Goal: Task Accomplishment & Management: Manage account settings

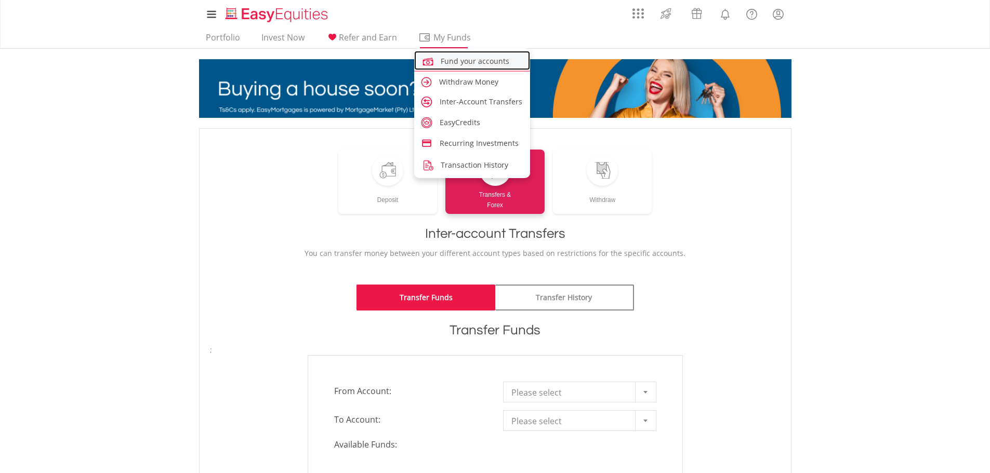
click at [459, 56] on link "Fund your accounts" at bounding box center [472, 60] width 116 height 19
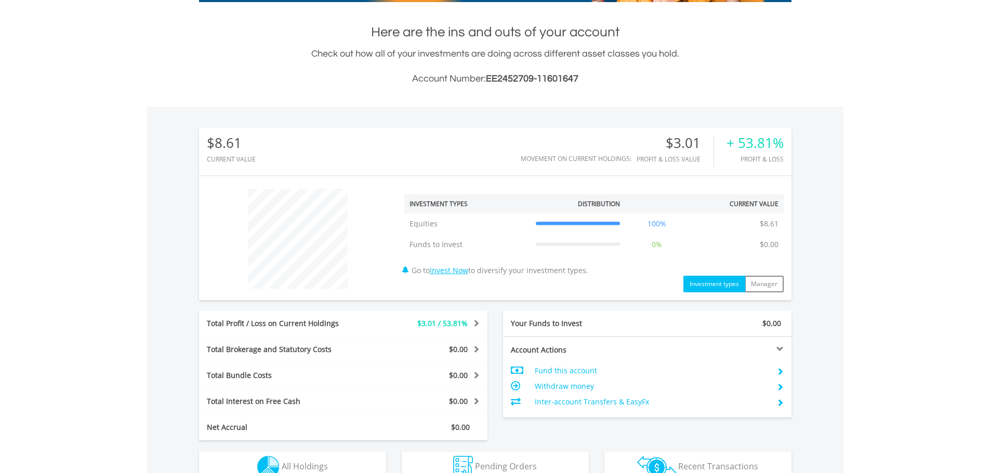
scroll to position [406, 0]
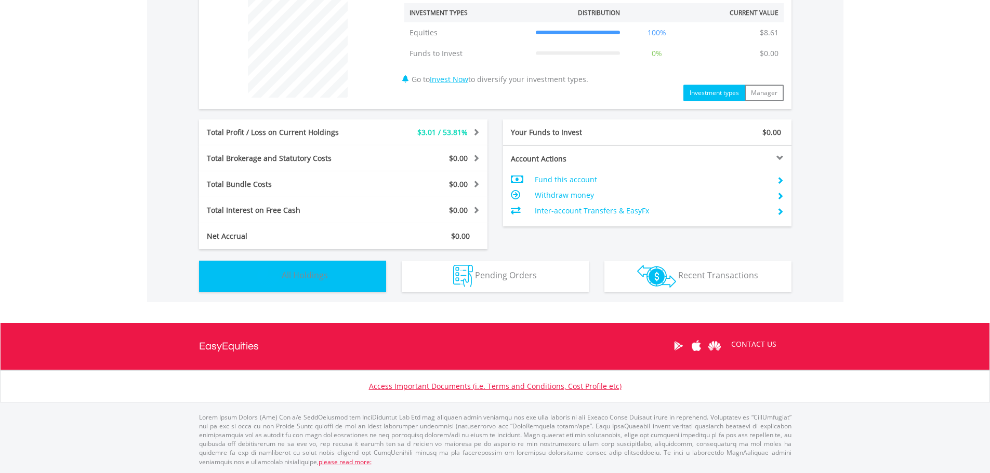
click at [253, 278] on button "Holdings All Holdings" at bounding box center [292, 276] width 187 height 31
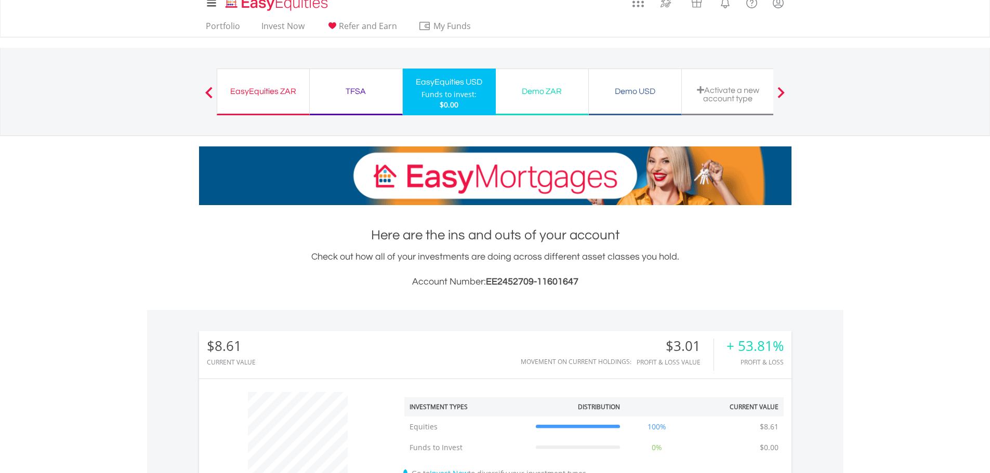
scroll to position [0, 0]
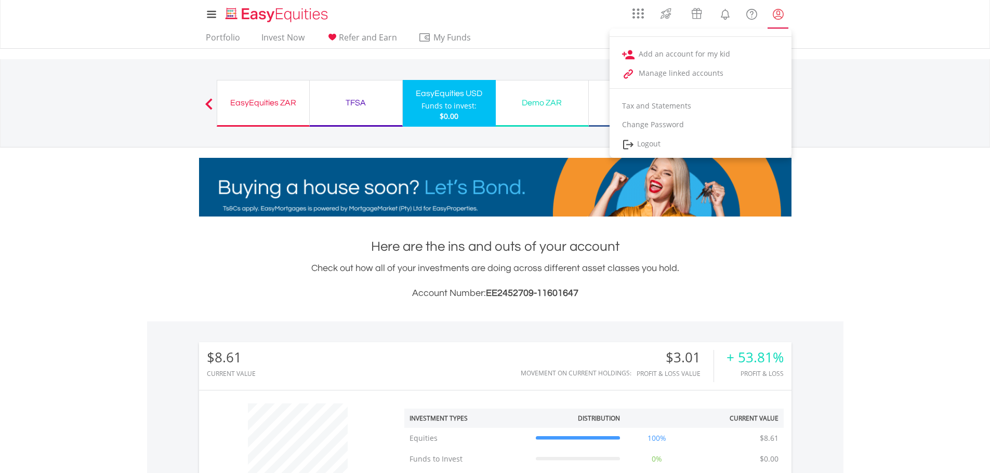
click at [774, 15] on lord-icon "My Profile" at bounding box center [778, 14] width 13 height 13
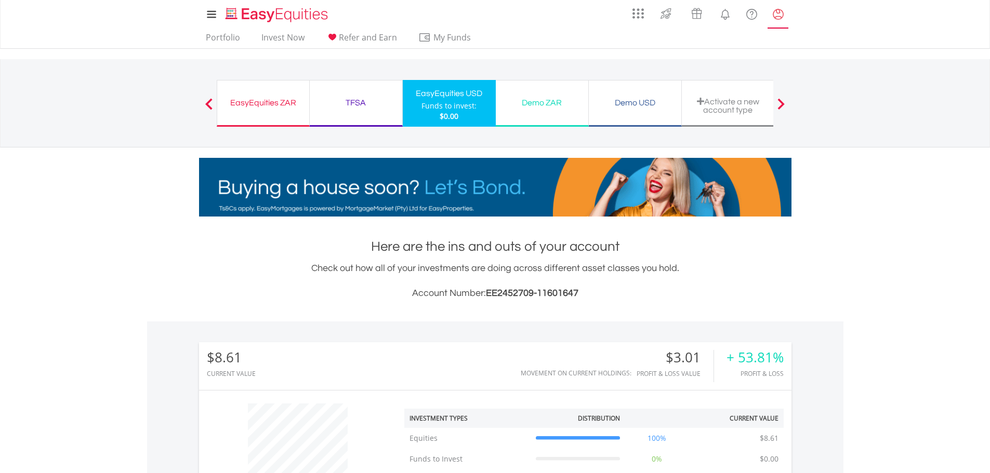
click at [774, 15] on lord-icon "My Profile" at bounding box center [778, 14] width 13 height 13
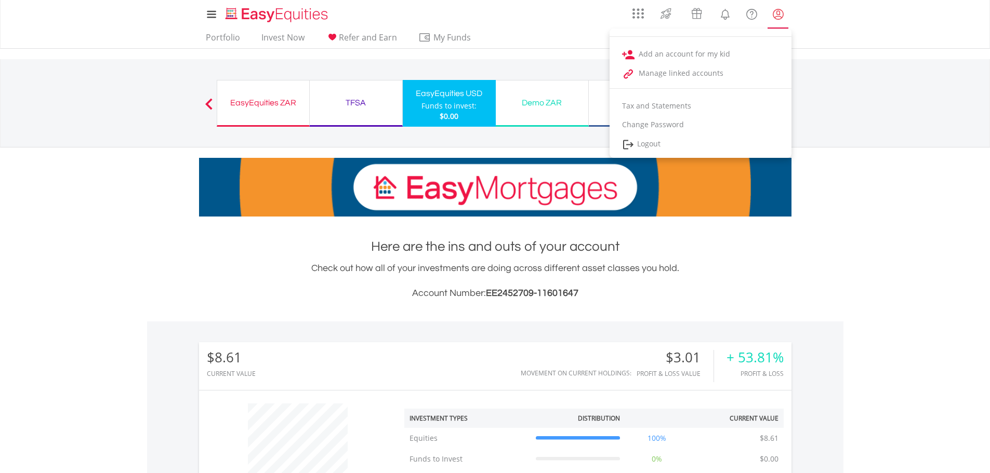
click at [786, 14] on link "My Profile" at bounding box center [778, 14] width 27 height 23
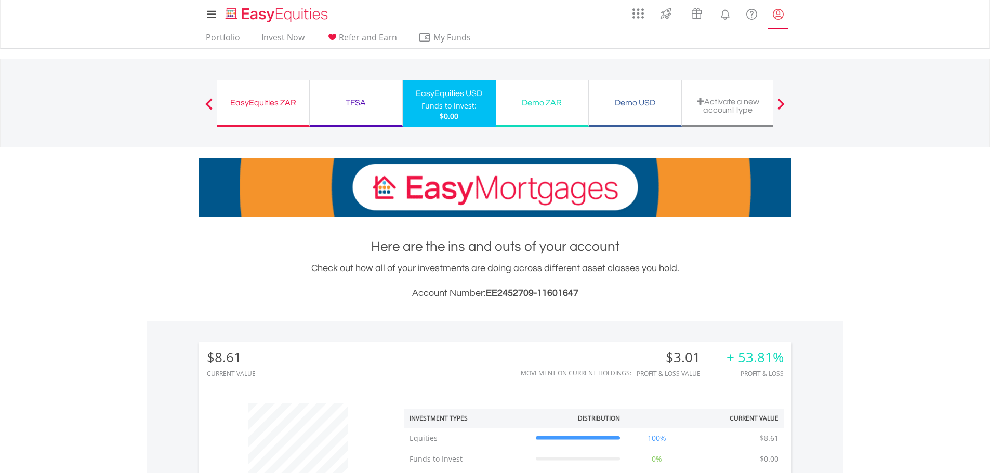
click at [786, 14] on link "My Profile" at bounding box center [778, 14] width 27 height 23
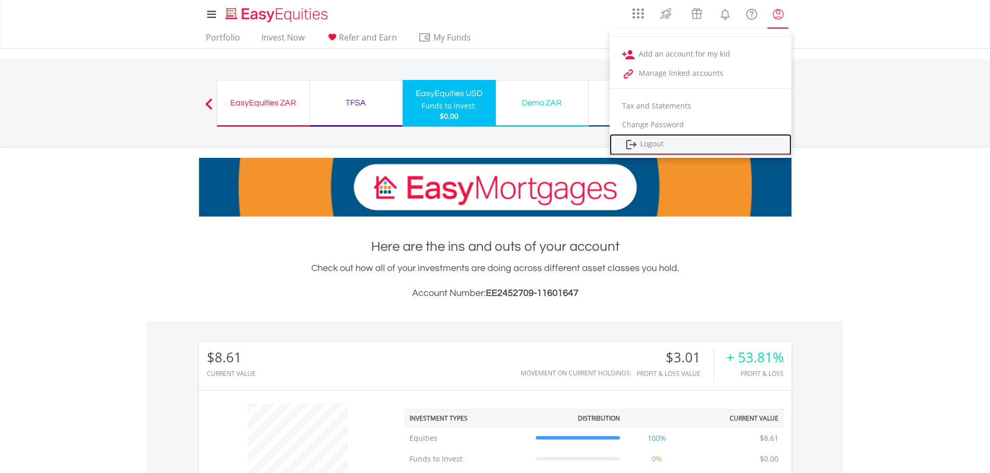
click at [655, 138] on link "Logout" at bounding box center [701, 144] width 182 height 21
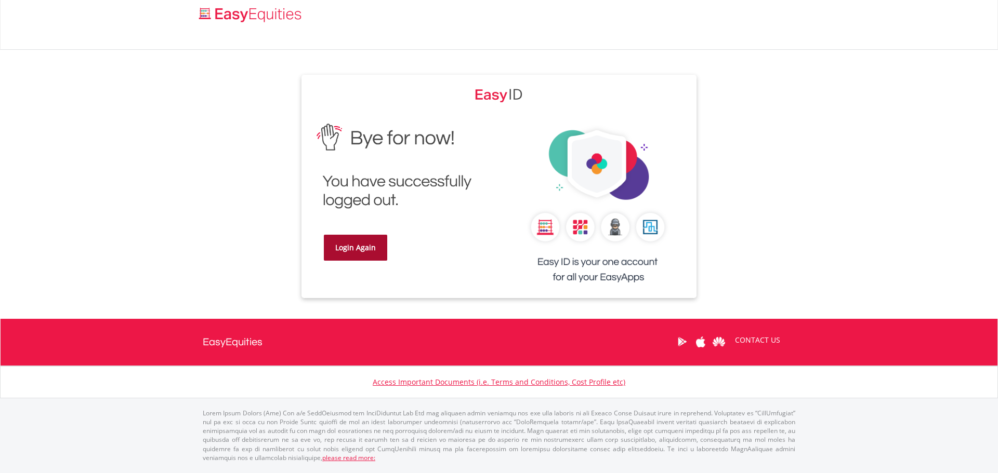
click at [357, 245] on link "Login Again" at bounding box center [355, 248] width 63 height 26
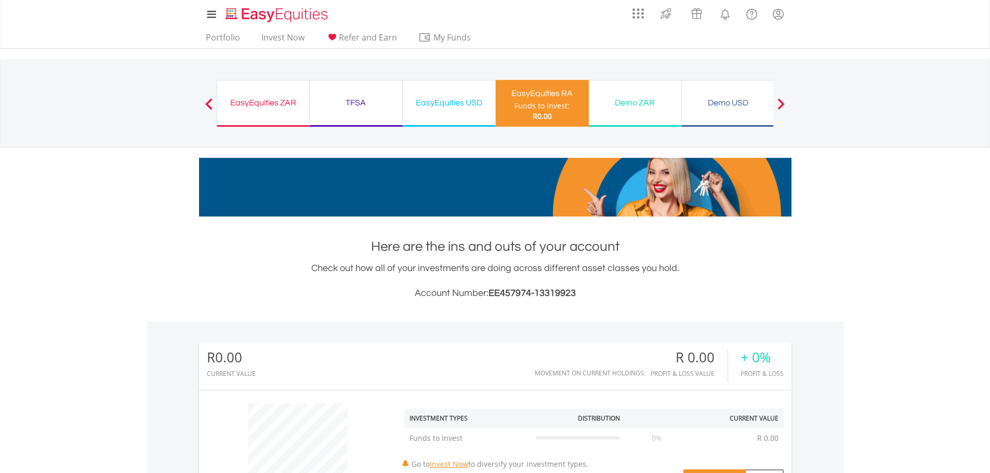
click at [275, 96] on div "EasyEquities ZAR" at bounding box center [263, 103] width 80 height 15
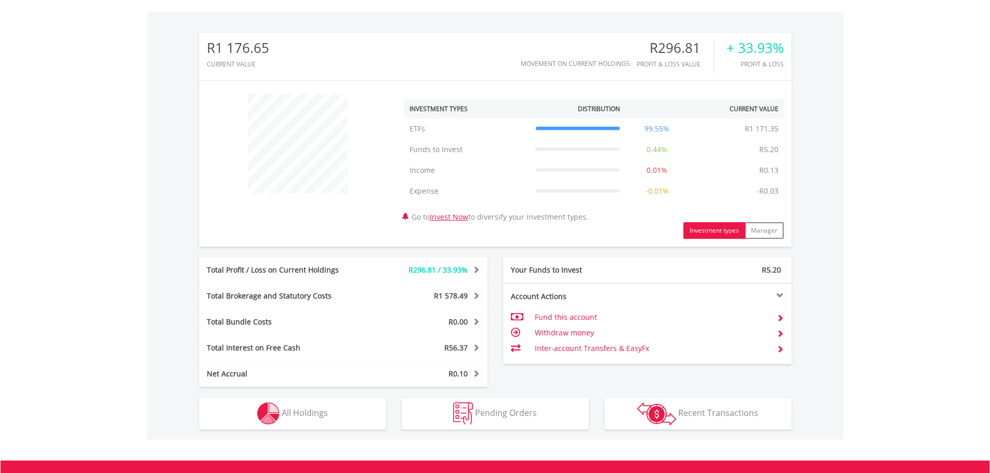
scroll to position [312, 0]
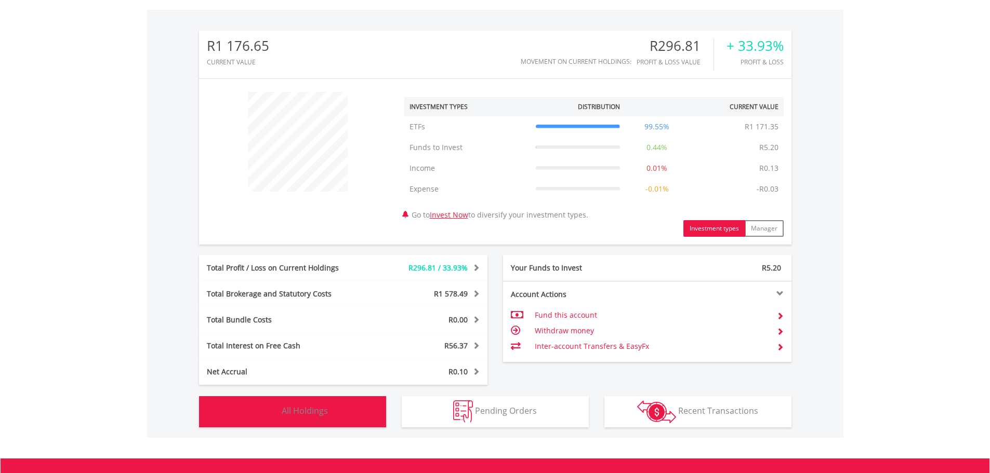
click at [254, 415] on button "Holdings All Holdings" at bounding box center [292, 412] width 187 height 31
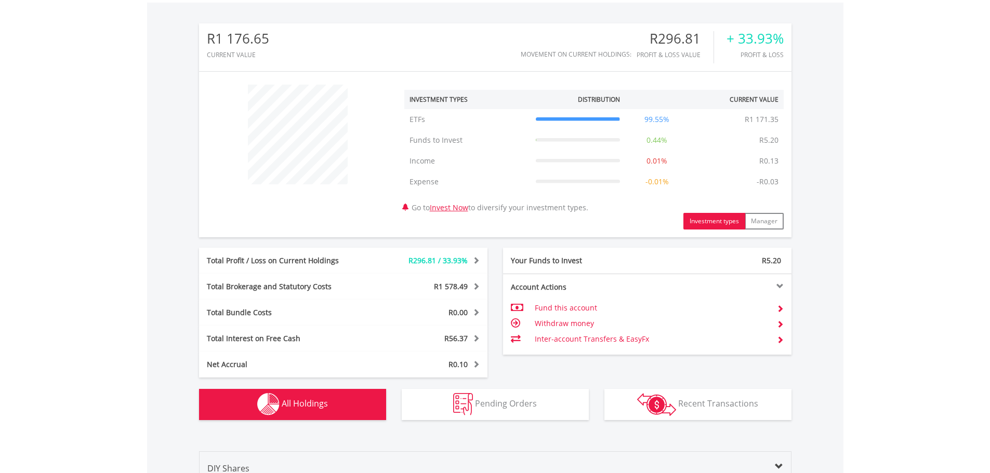
scroll to position [0, 0]
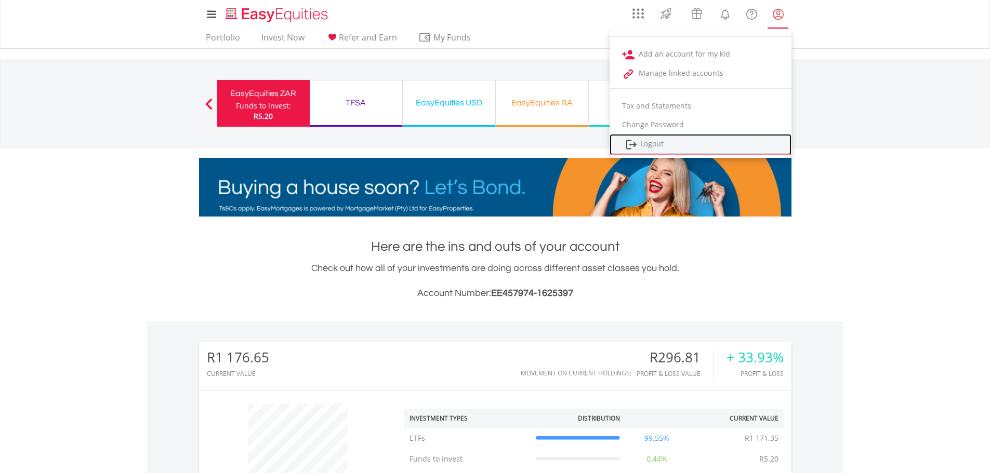
click at [672, 147] on link "Logout" at bounding box center [701, 144] width 182 height 21
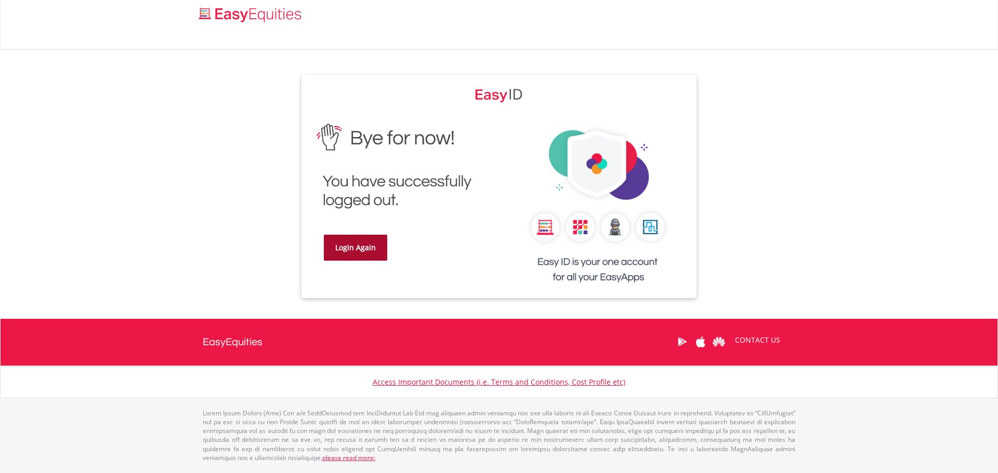
click at [373, 244] on link "Login Again" at bounding box center [355, 248] width 63 height 26
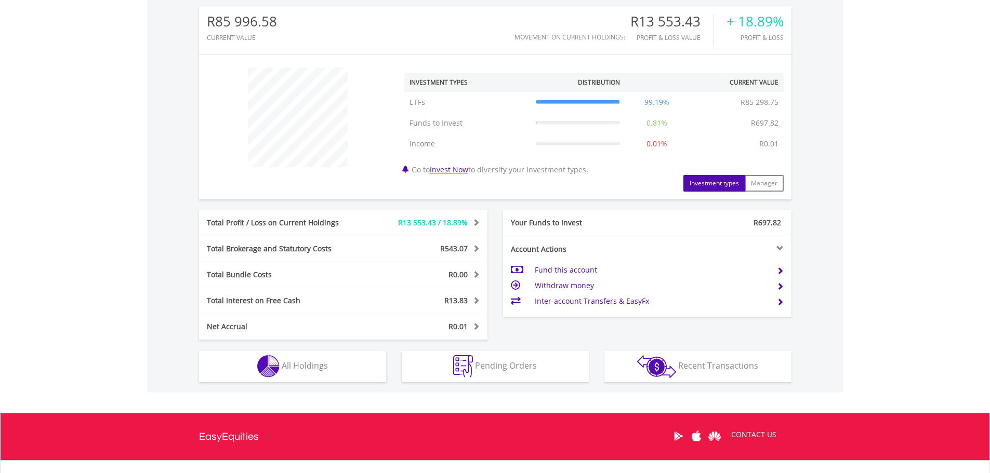
scroll to position [427, 0]
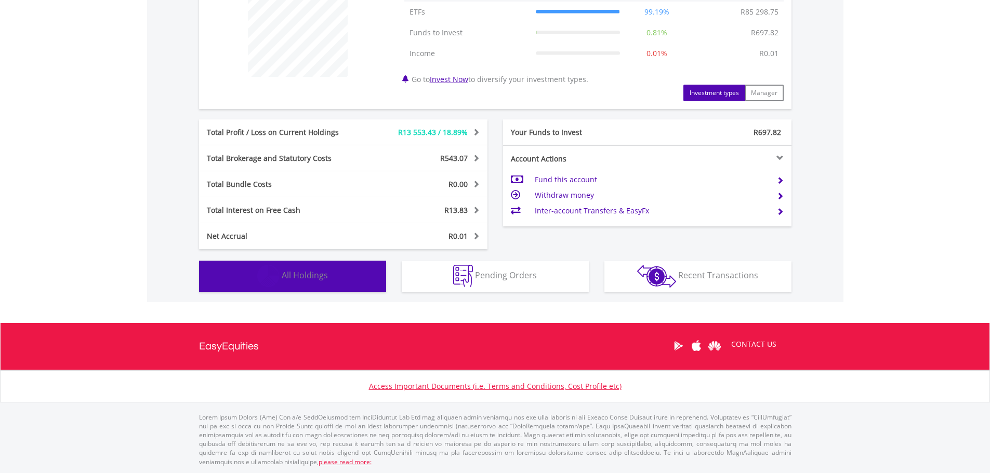
click at [266, 276] on img "button" at bounding box center [268, 276] width 22 height 22
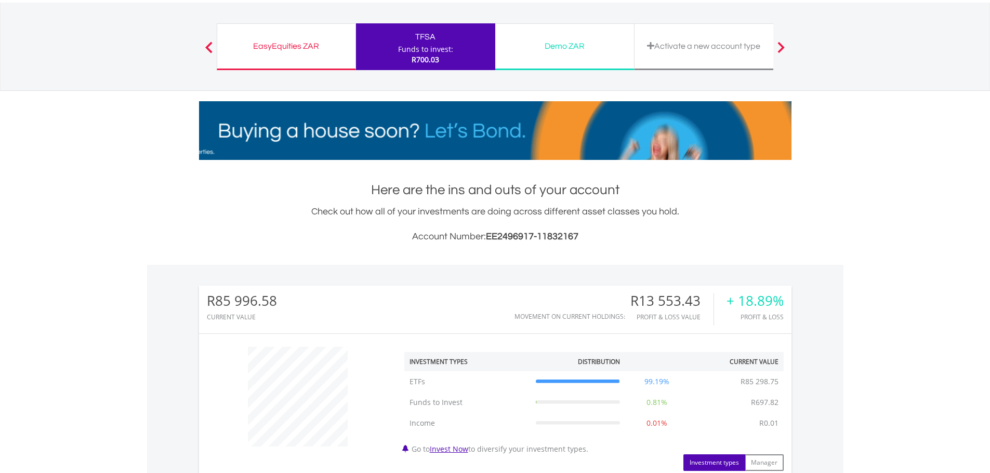
scroll to position [0, 0]
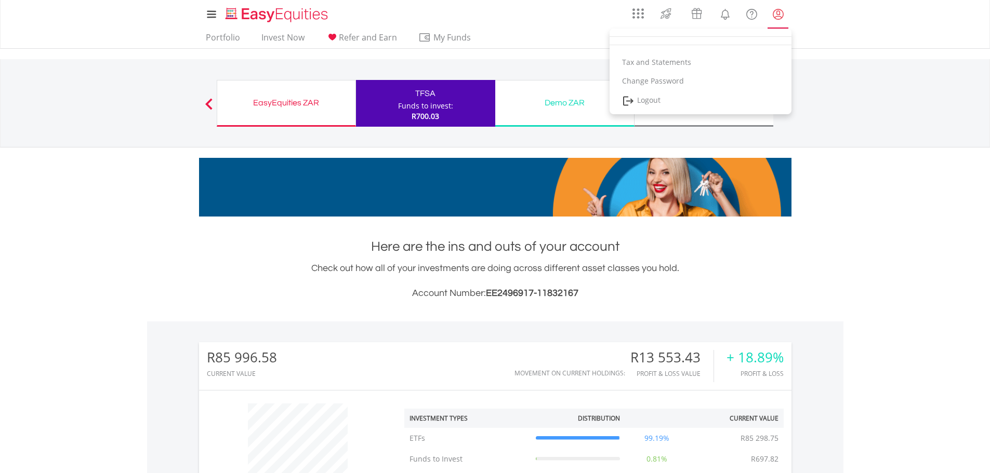
click at [787, 16] on link "My Profile" at bounding box center [778, 14] width 27 height 23
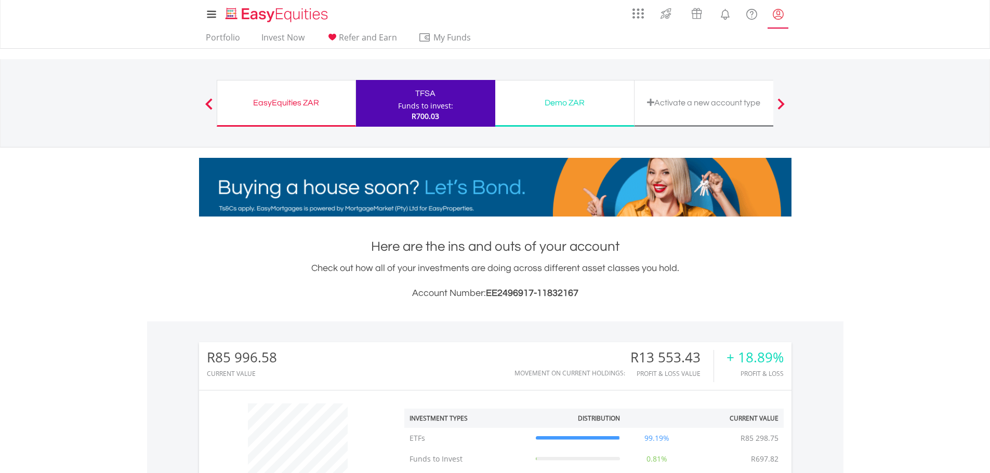
click at [787, 15] on link "My Profile" at bounding box center [778, 14] width 27 height 23
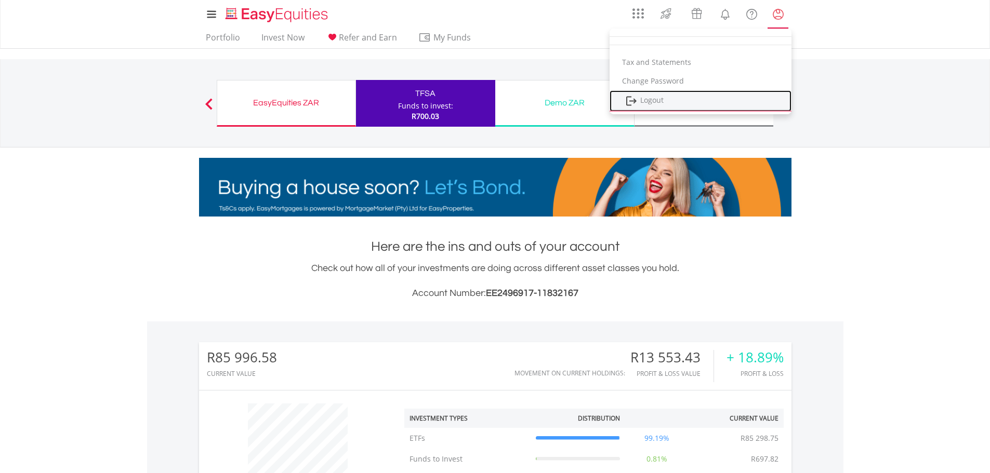
click at [741, 93] on link "Logout" at bounding box center [701, 100] width 182 height 21
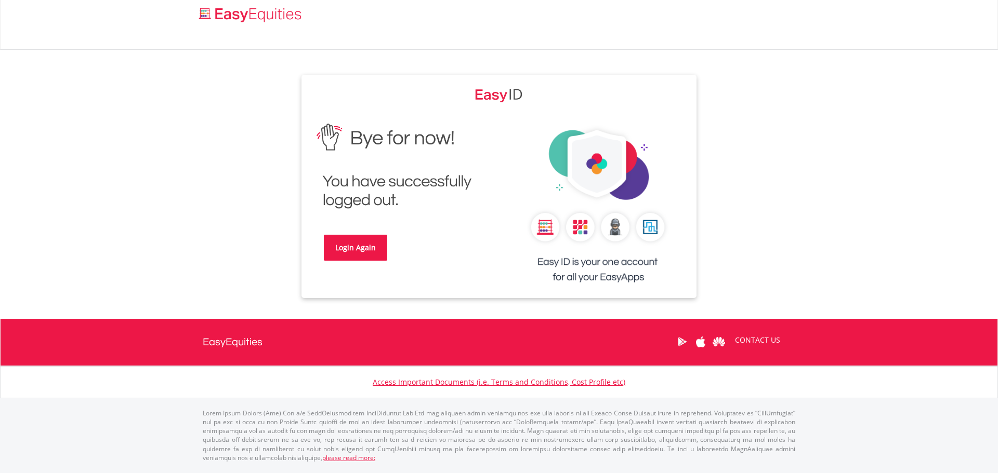
click at [339, 229] on div "Login Again" at bounding box center [400, 195] width 198 height 159
click at [350, 245] on link "Login Again" at bounding box center [355, 248] width 63 height 26
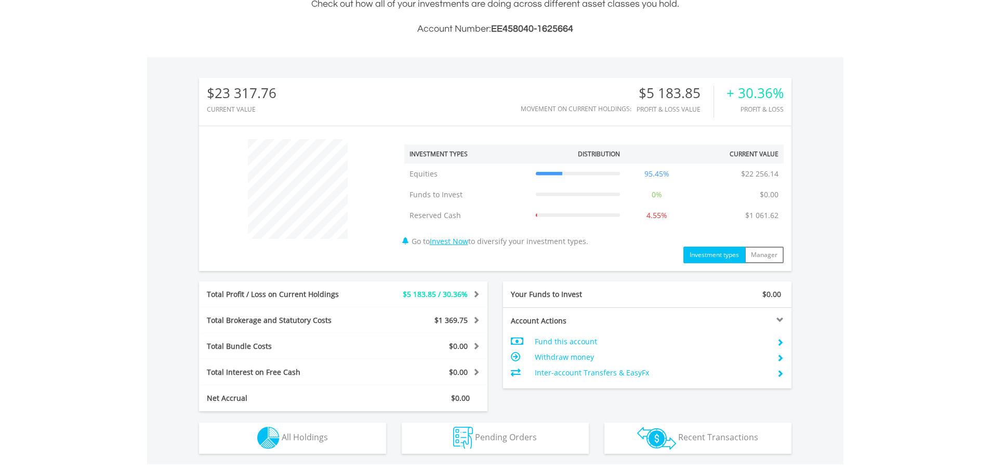
scroll to position [100, 198]
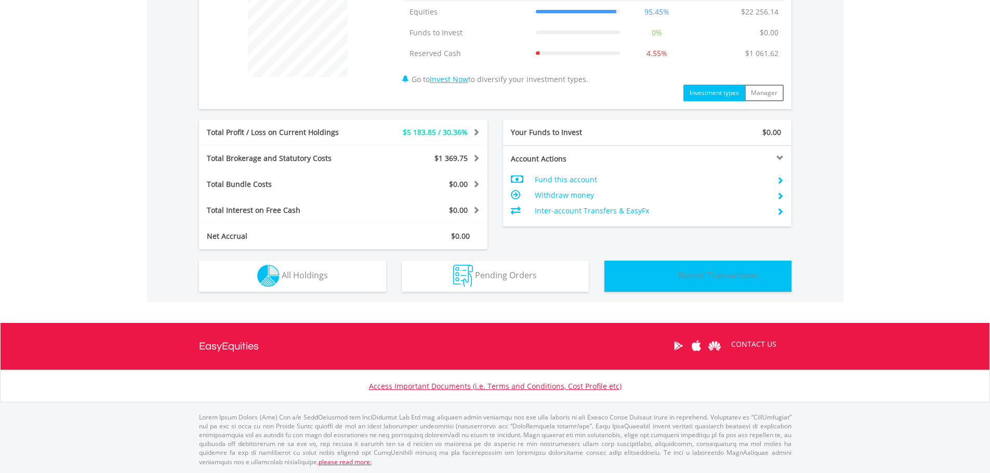
click at [679, 272] on button "Transactions Recent Transactions" at bounding box center [697, 276] width 187 height 31
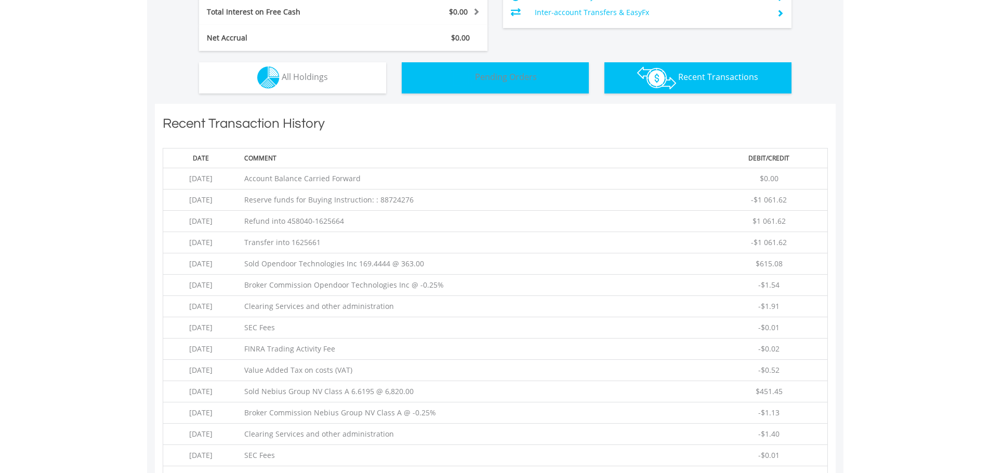
click at [510, 81] on span "Pending Orders" at bounding box center [506, 76] width 62 height 11
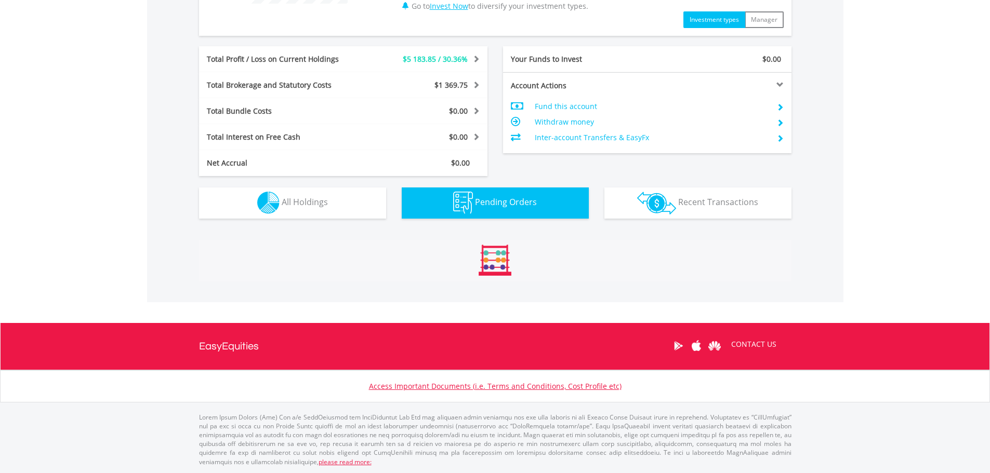
scroll to position [577, 0]
